Goal: Task Accomplishment & Management: Complete application form

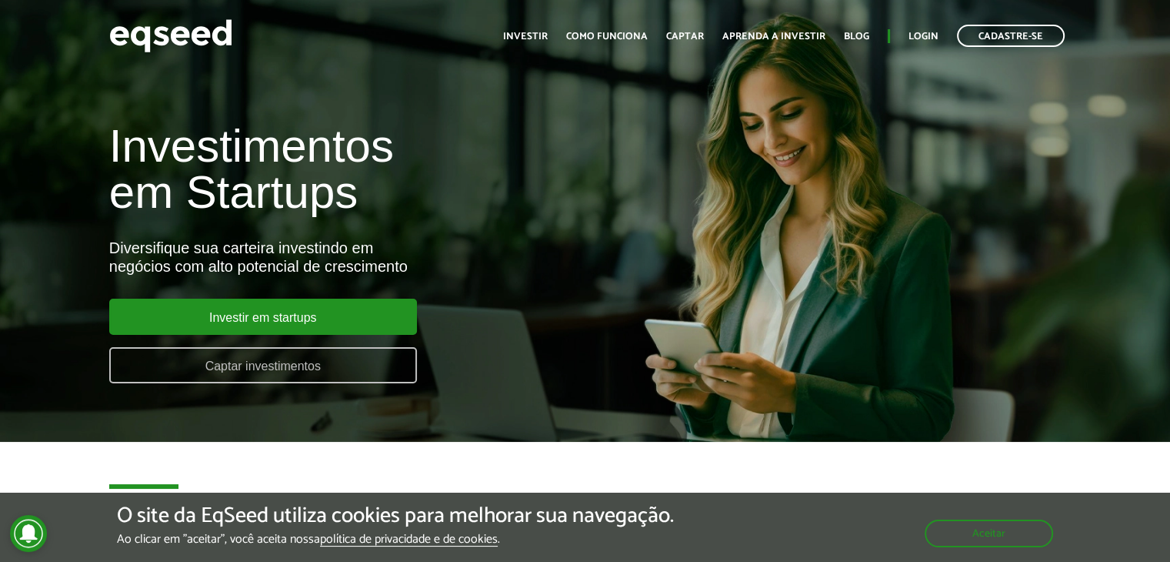
click at [255, 372] on link "Captar investimentos" at bounding box center [263, 365] width 308 height 36
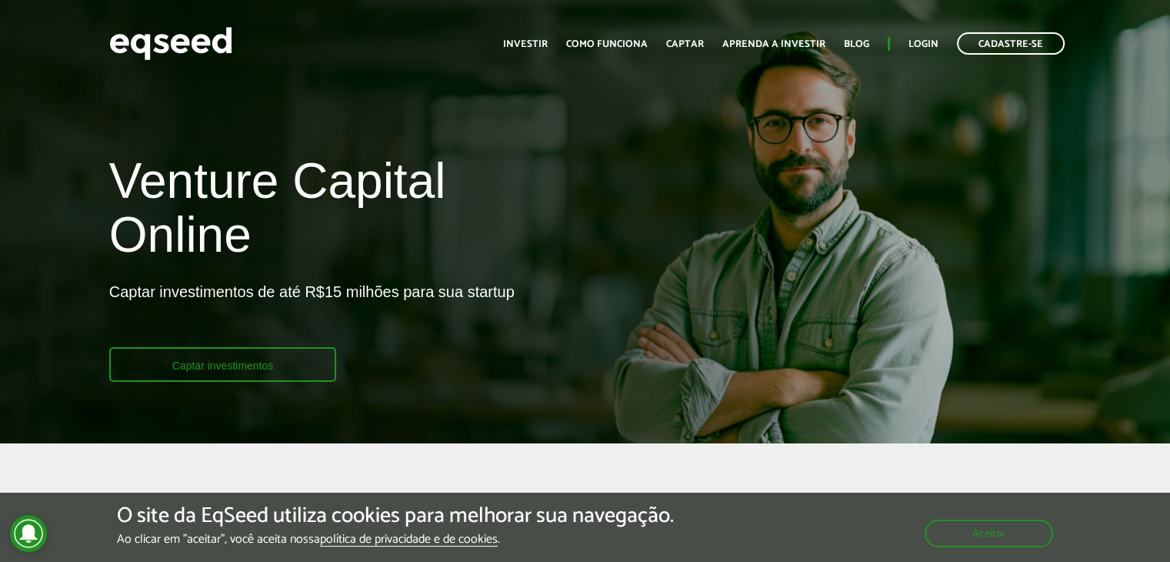
click at [214, 370] on link "Captar investimentos" at bounding box center [223, 364] width 228 height 35
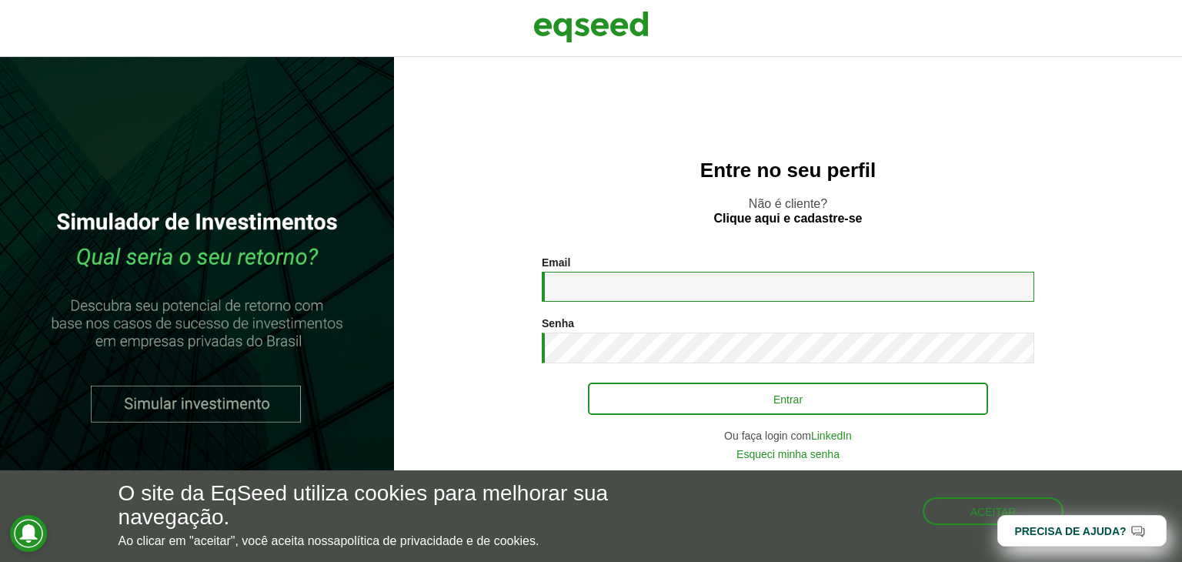
type input "**********"
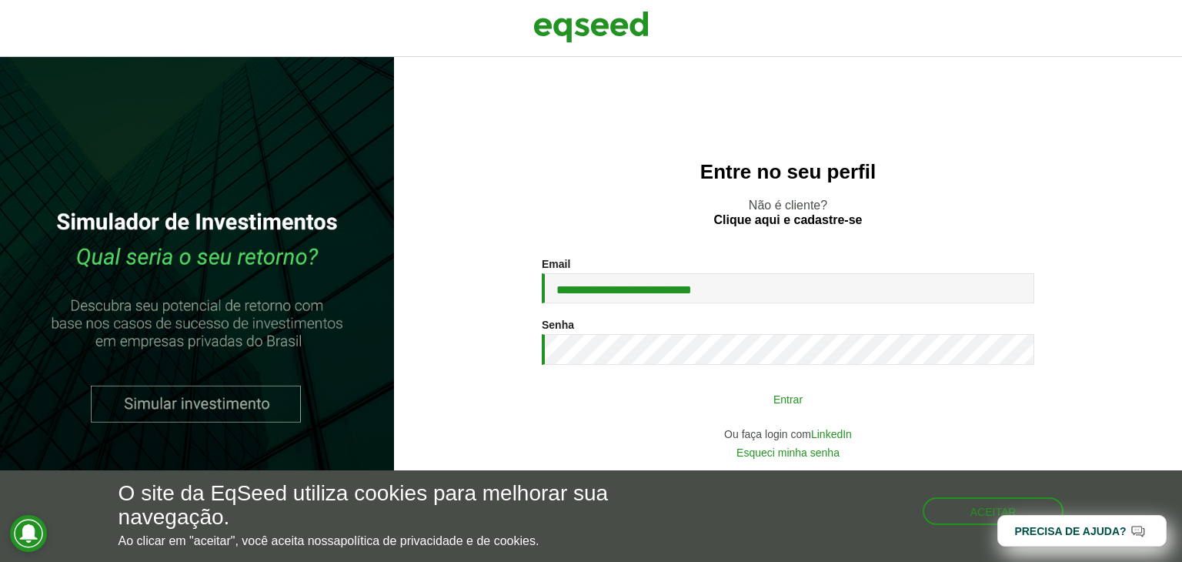
click at [746, 396] on button "Entrar" at bounding box center [788, 398] width 400 height 29
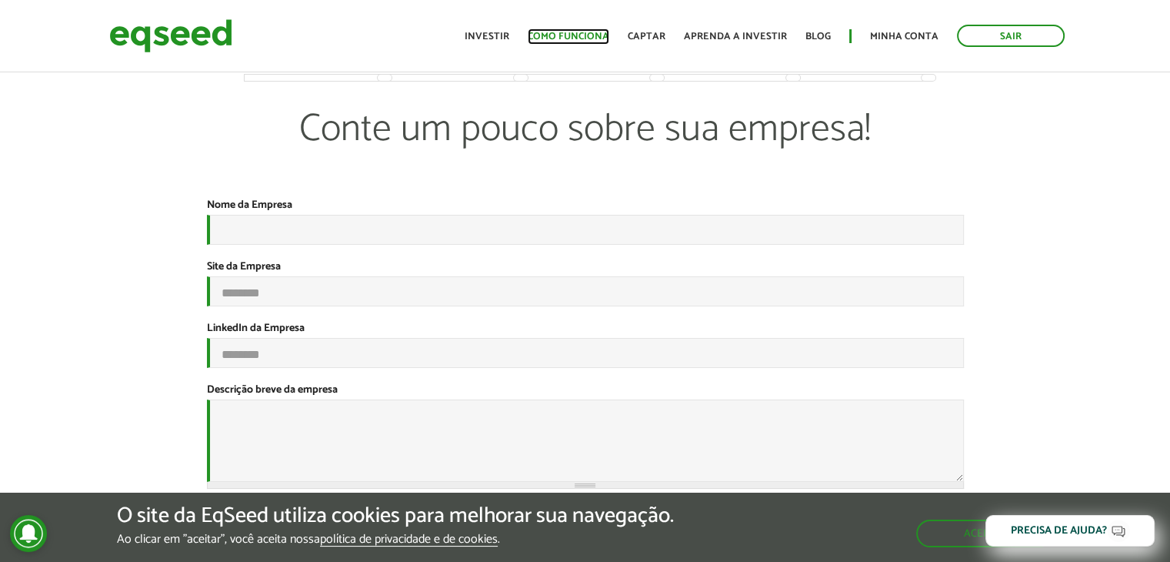
click at [572, 32] on link "Como funciona" at bounding box center [569, 37] width 82 height 10
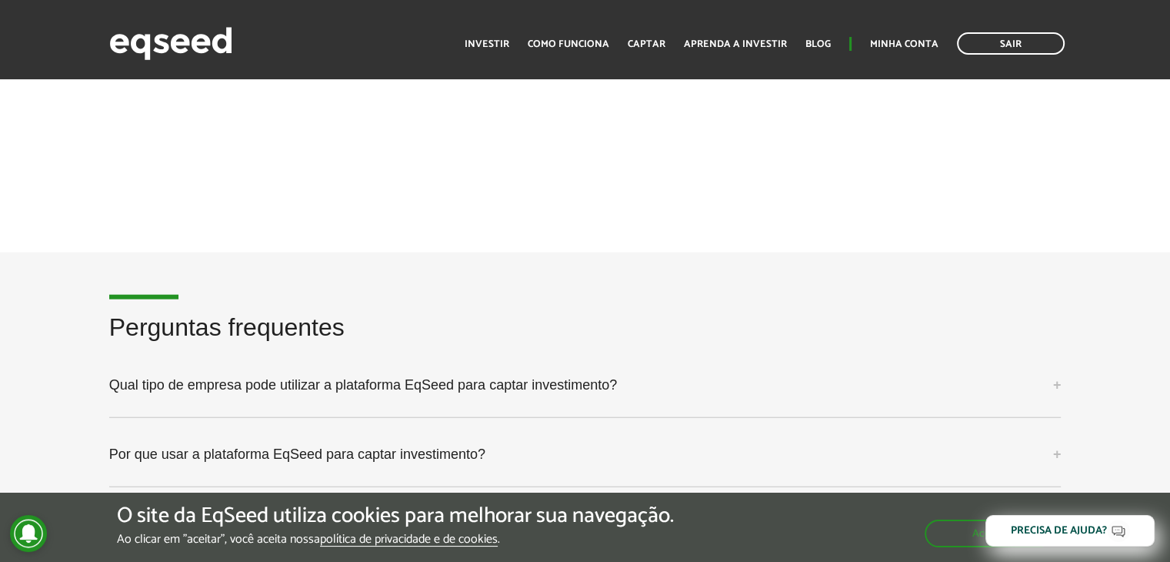
scroll to position [3755, 0]
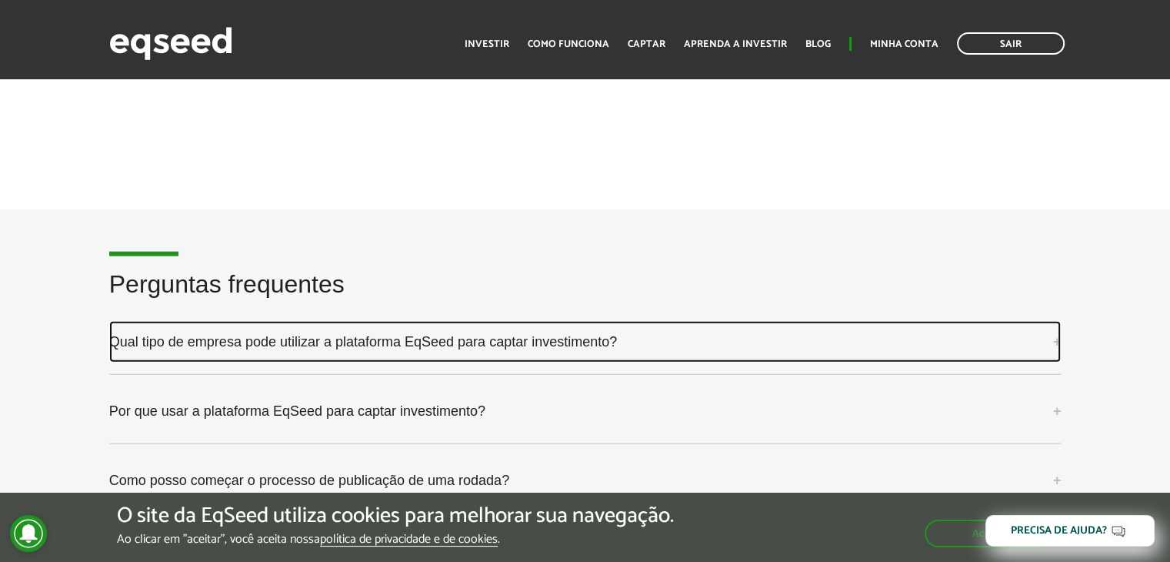
click at [729, 346] on link "Qual tipo de empresa pode utilizar a plataforma EqSeed para captar investimento?" at bounding box center [585, 342] width 953 height 42
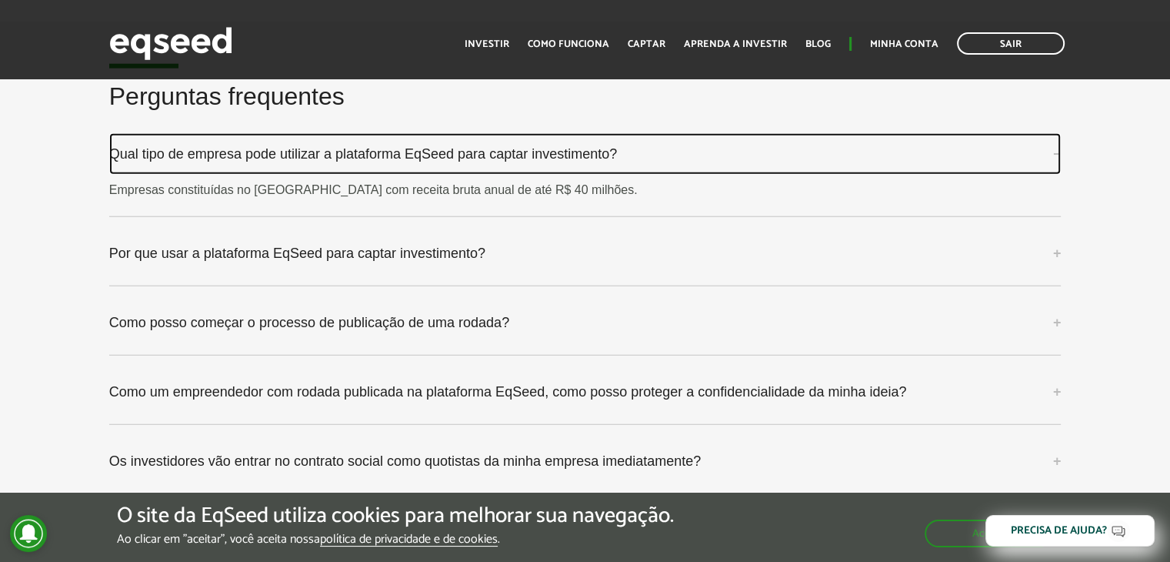
scroll to position [3949, 0]
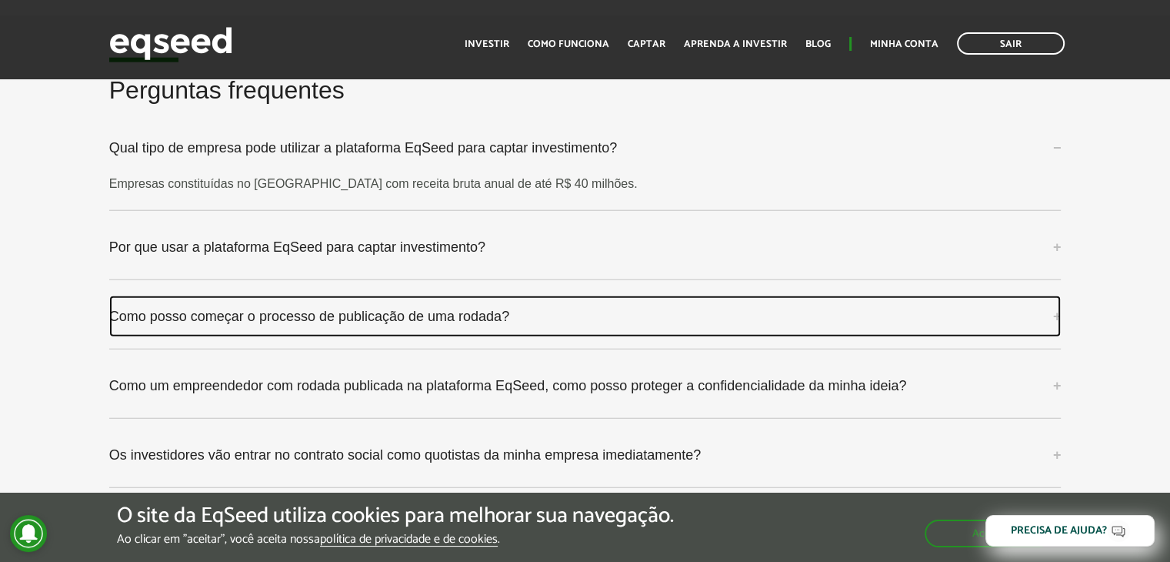
click at [471, 312] on link "Como posso começar o processo de publicação de uma rodada?" at bounding box center [585, 316] width 953 height 42
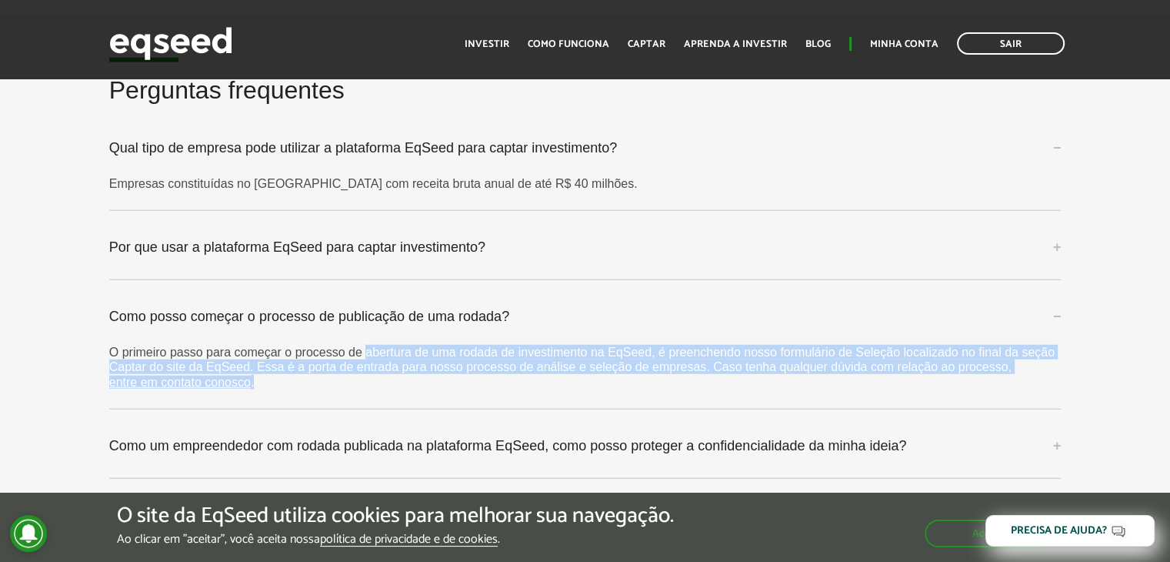
drag, startPoint x: 365, startPoint y: 345, endPoint x: 617, endPoint y: 372, distance: 253.1
click at [617, 372] on p "O primeiro passo para começar o processo de abertura de uma rodada de investime…" at bounding box center [585, 367] width 953 height 45
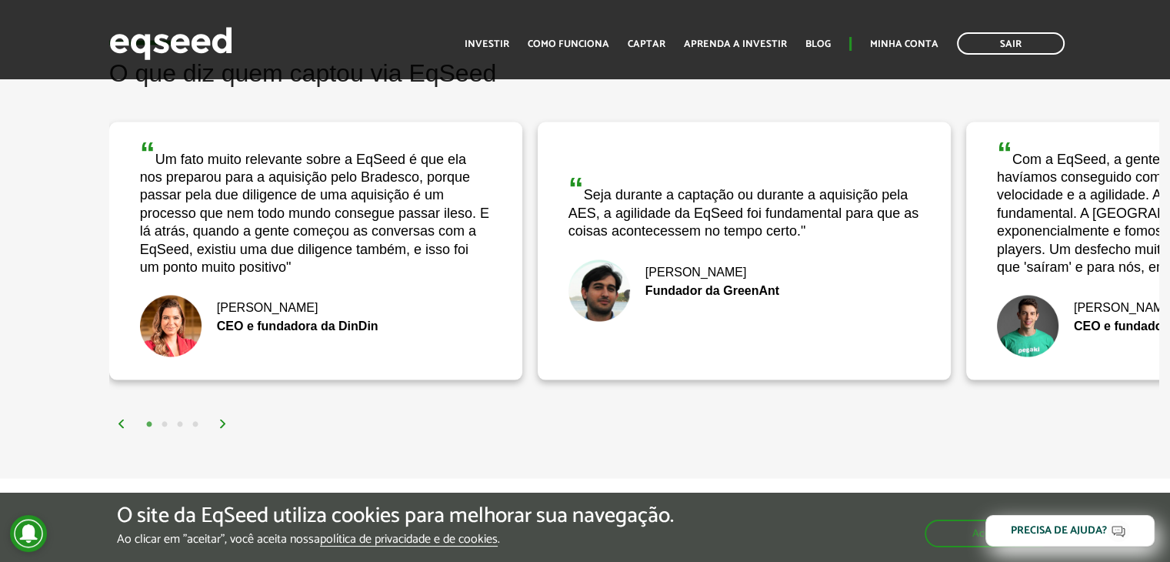
scroll to position [2475, 0]
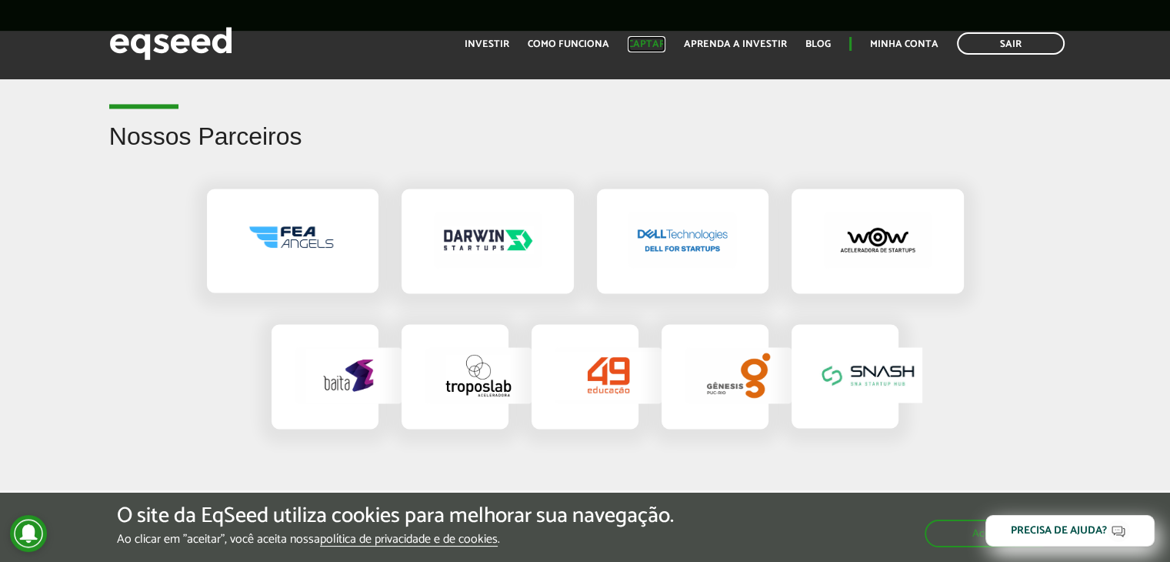
click at [644, 48] on link "Captar" at bounding box center [647, 44] width 38 height 10
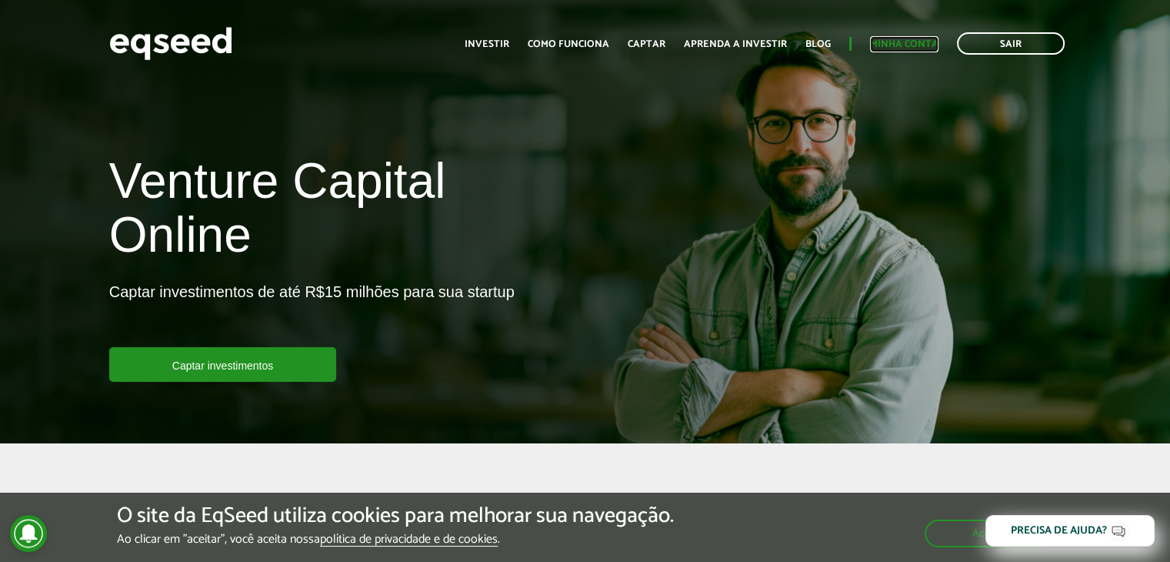
click at [905, 47] on link "Minha conta" at bounding box center [904, 44] width 68 height 10
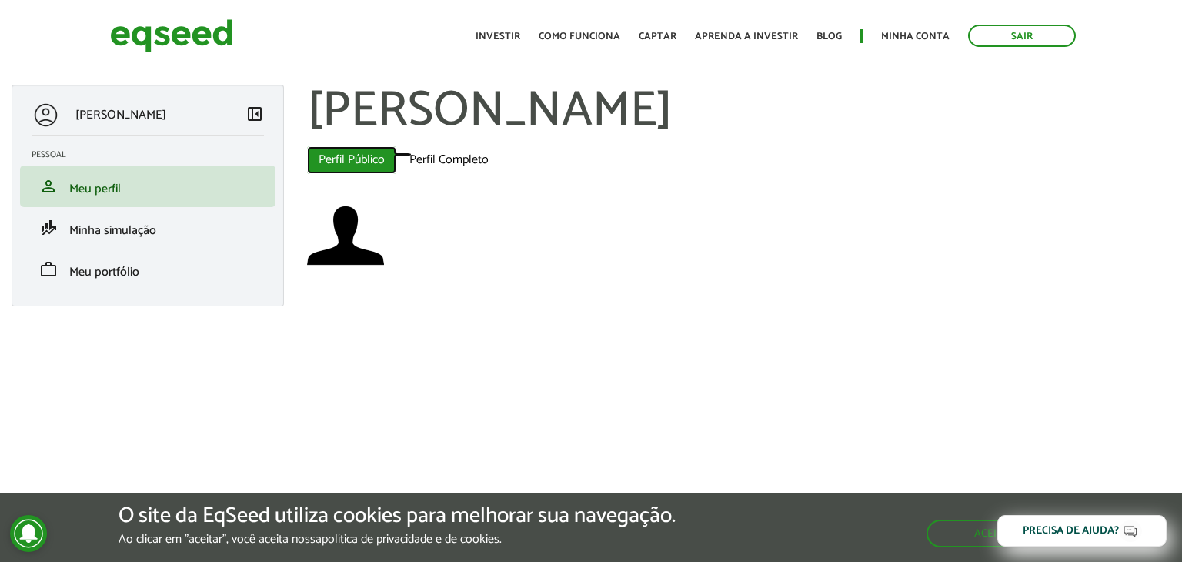
click at [376, 157] on link "Perfil Público (aba ativa)" at bounding box center [351, 160] width 89 height 28
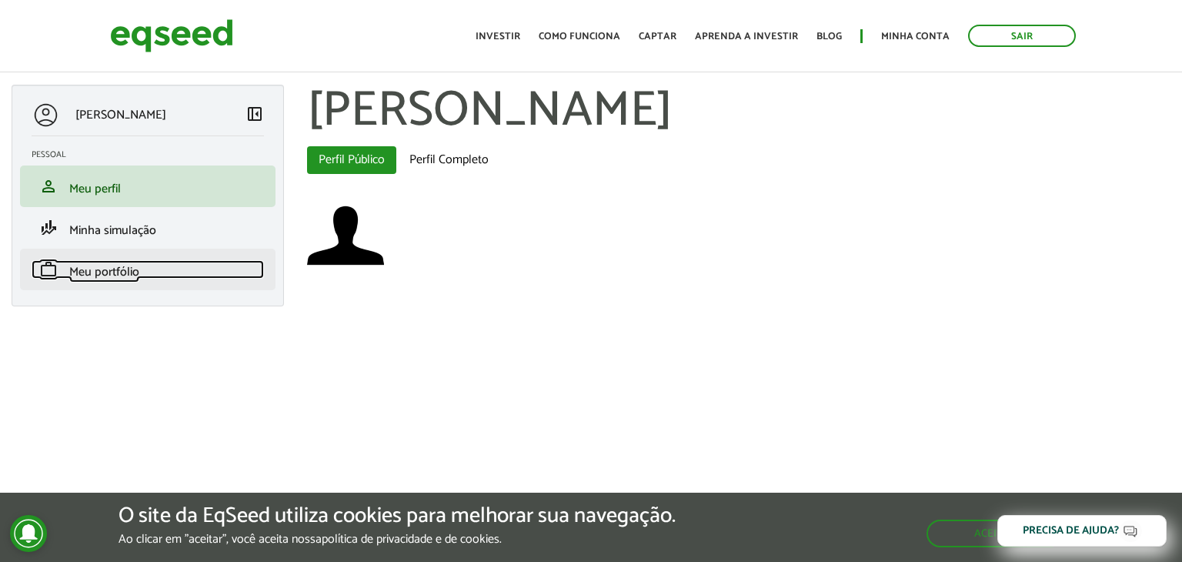
click at [118, 268] on span "Meu portfólio" at bounding box center [104, 272] width 70 height 21
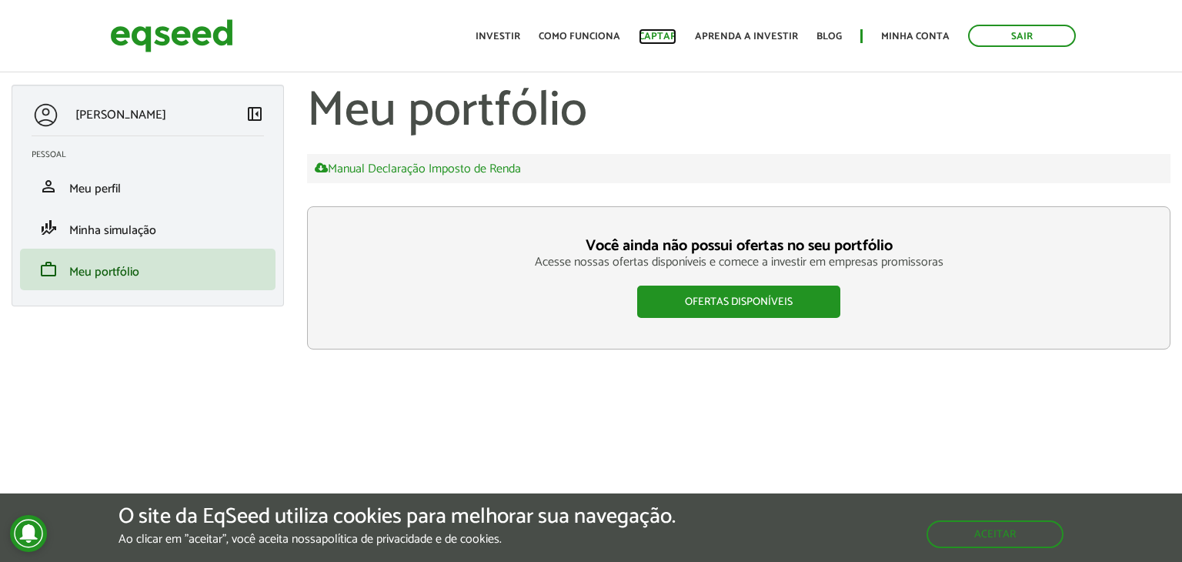
click at [667, 32] on link "Captar" at bounding box center [658, 37] width 38 height 10
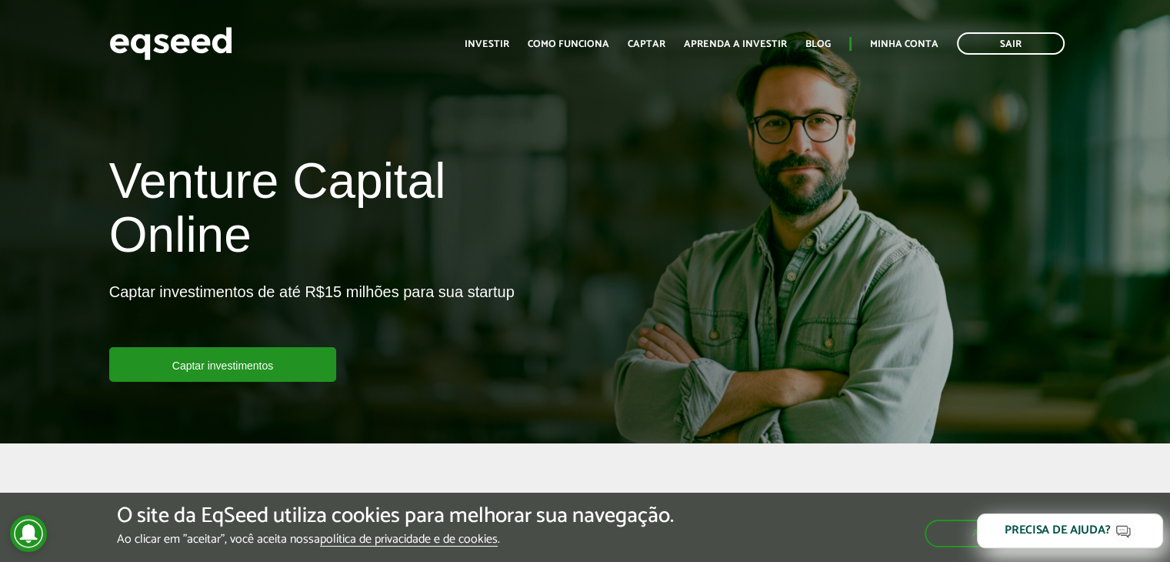
click at [1043, 532] on div "Precisa de ajuda?" at bounding box center [1058, 531] width 106 height 12
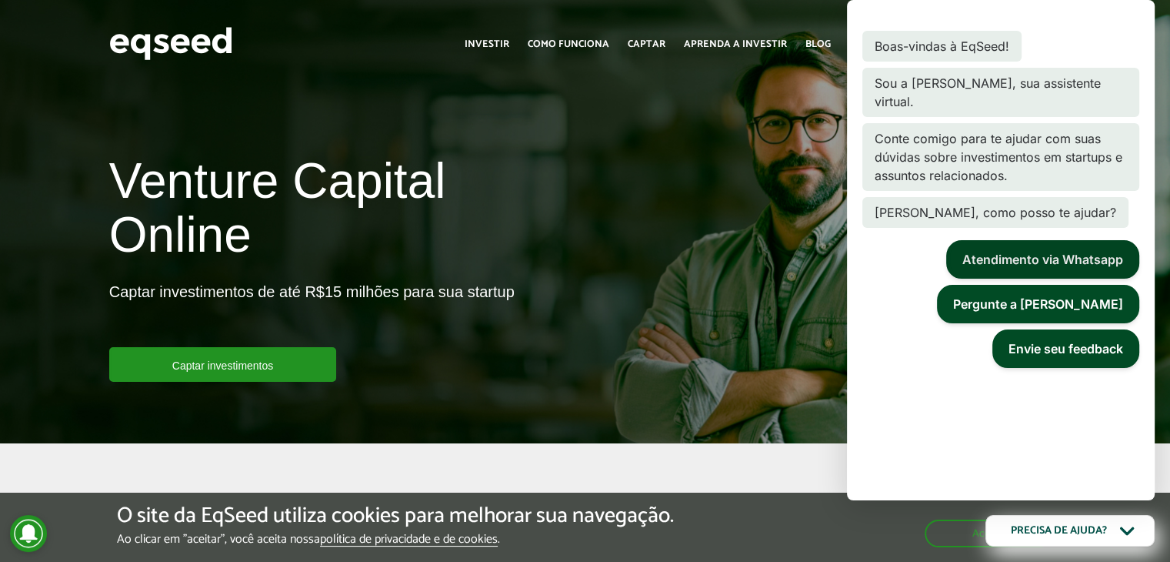
click at [1021, 256] on button "Atendimento via Whatsapp" at bounding box center [1042, 259] width 193 height 38
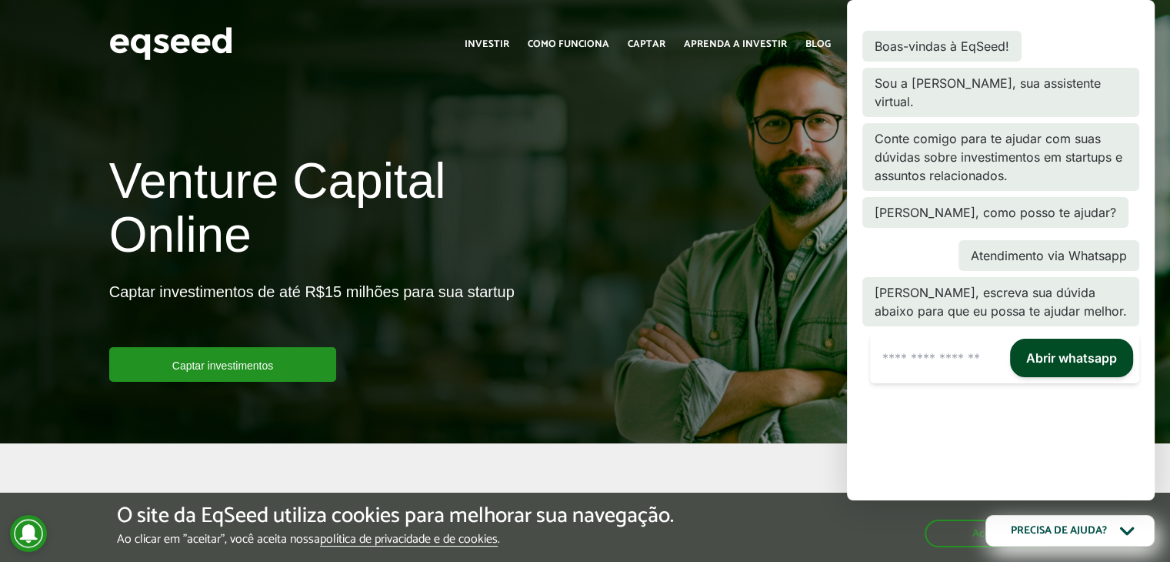
scroll to position [6, 0]
click at [943, 375] on input "text" at bounding box center [937, 357] width 134 height 43
click at [949, 367] on input "**********" at bounding box center [937, 357] width 134 height 43
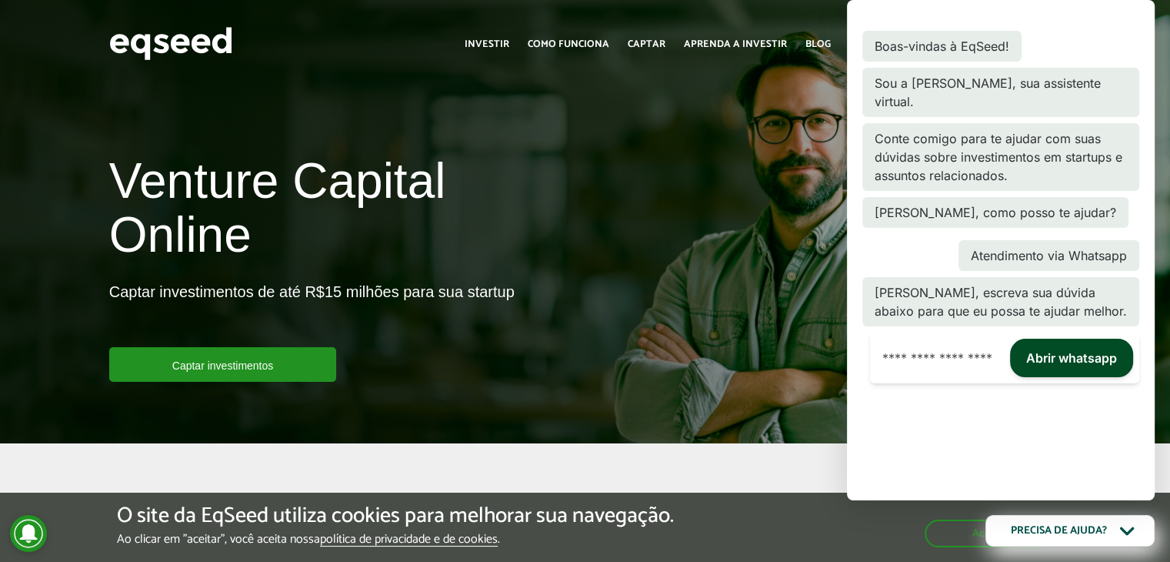
click at [956, 370] on input "**********" at bounding box center [937, 357] width 134 height 43
type input "**********"
click at [1074, 364] on button "Abrir whatsapp" at bounding box center [1071, 358] width 123 height 38
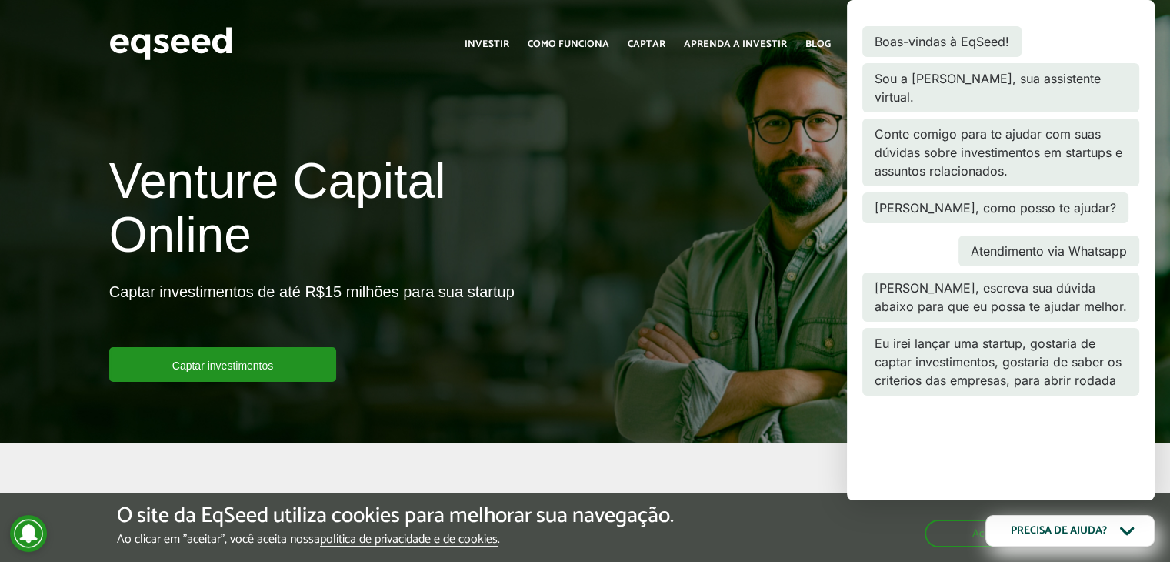
scroll to position [23, 0]
